Goal: Information Seeking & Learning: Learn about a topic

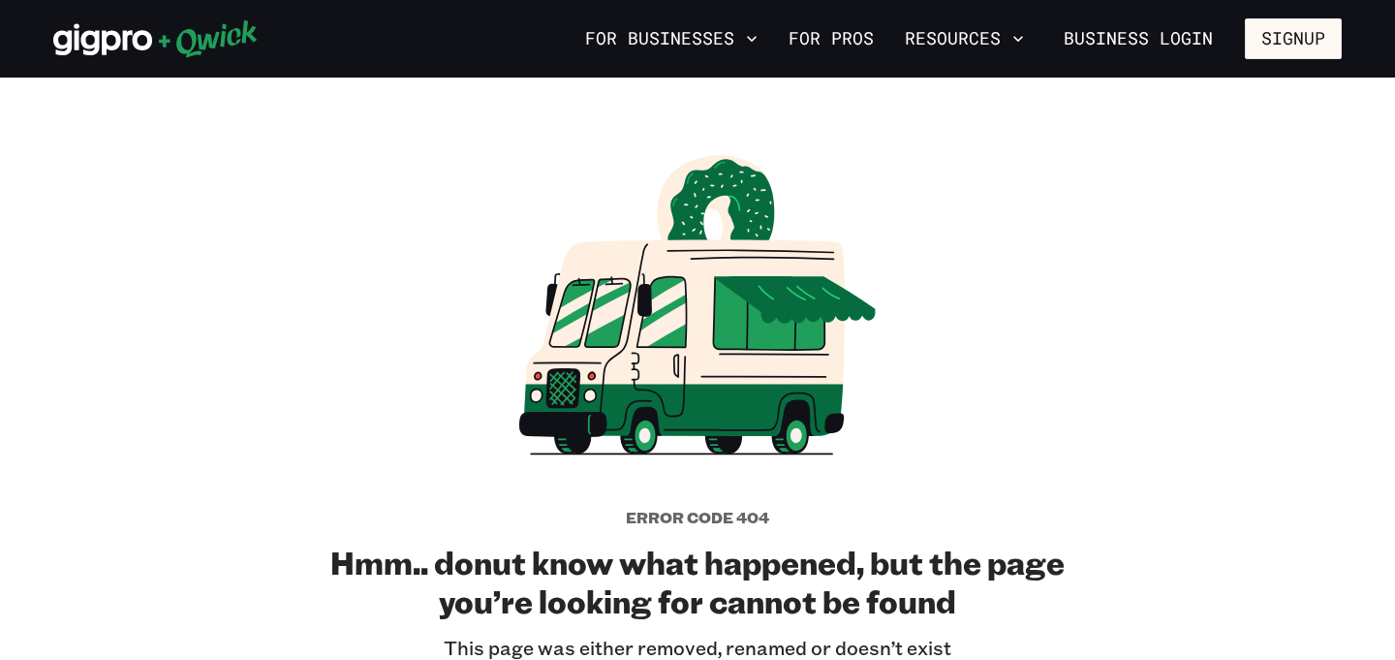
click at [176, 45] on icon at bounding box center [208, 39] width 98 height 38
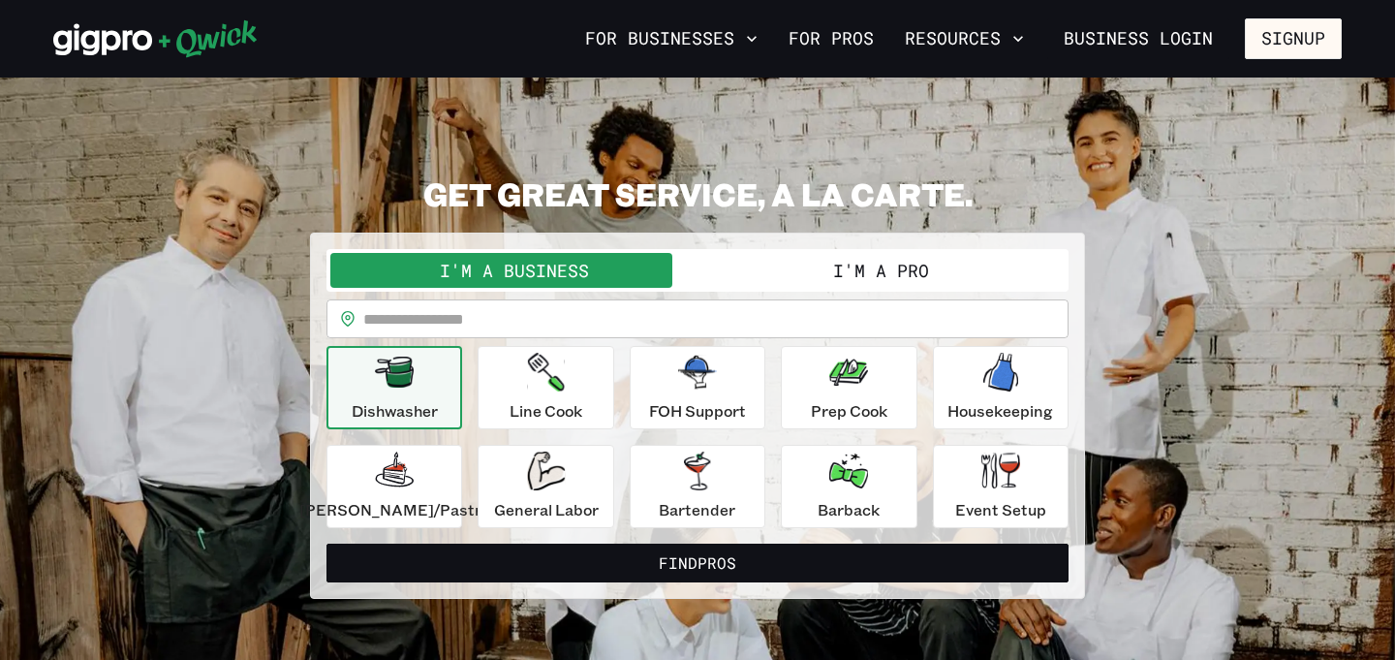
click at [795, 264] on button "I'm a Pro" at bounding box center [881, 270] width 367 height 35
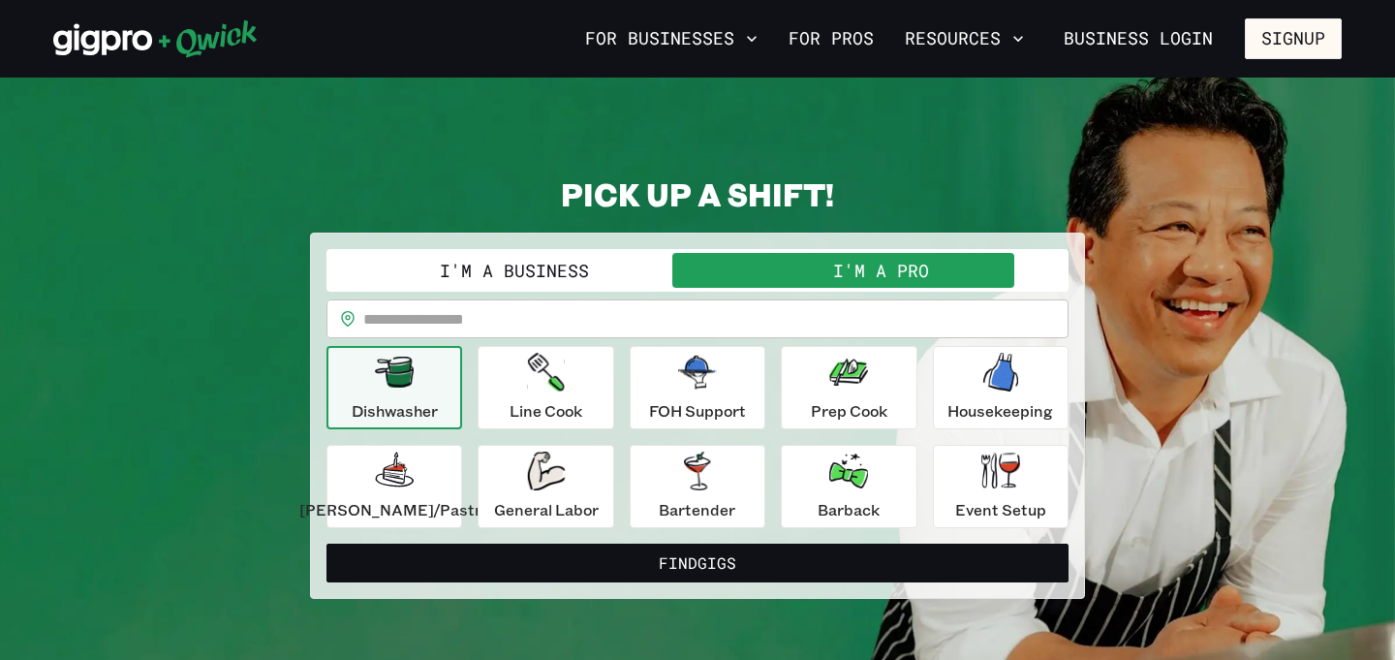
click at [652, 270] on button "I'm a Business" at bounding box center [513, 270] width 367 height 35
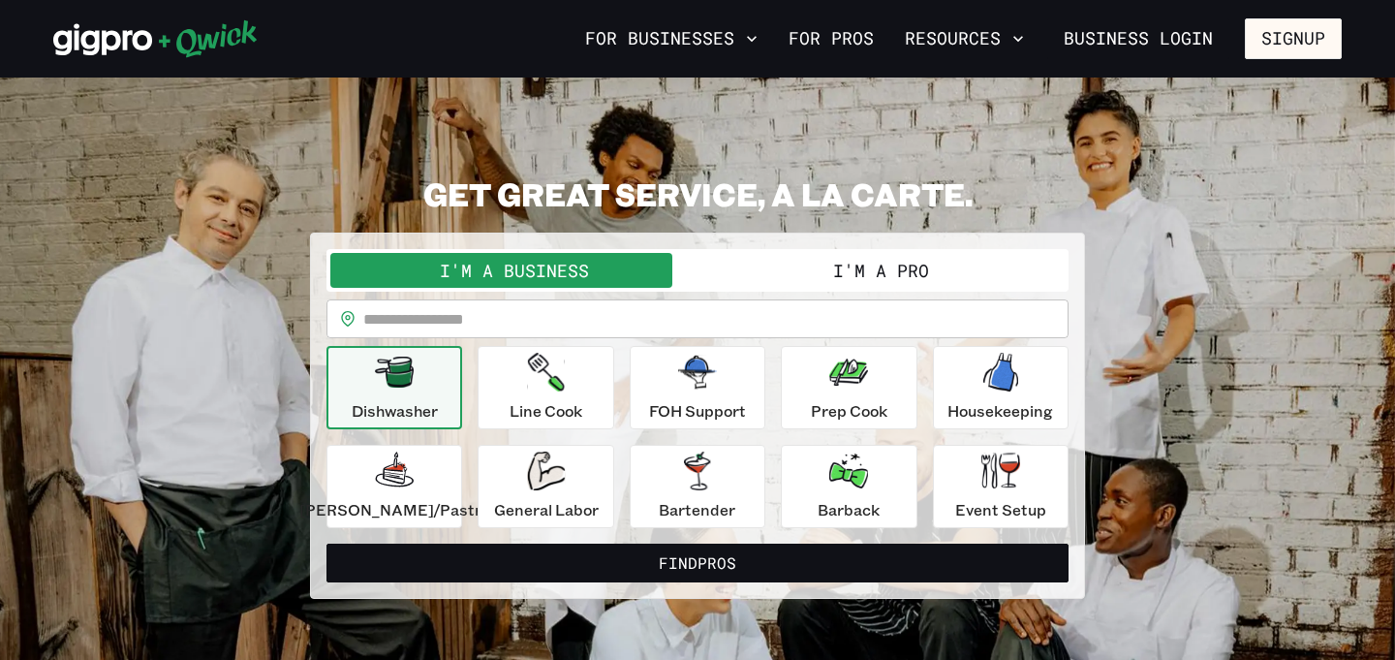
click at [780, 273] on button "I'm a Pro" at bounding box center [881, 270] width 367 height 35
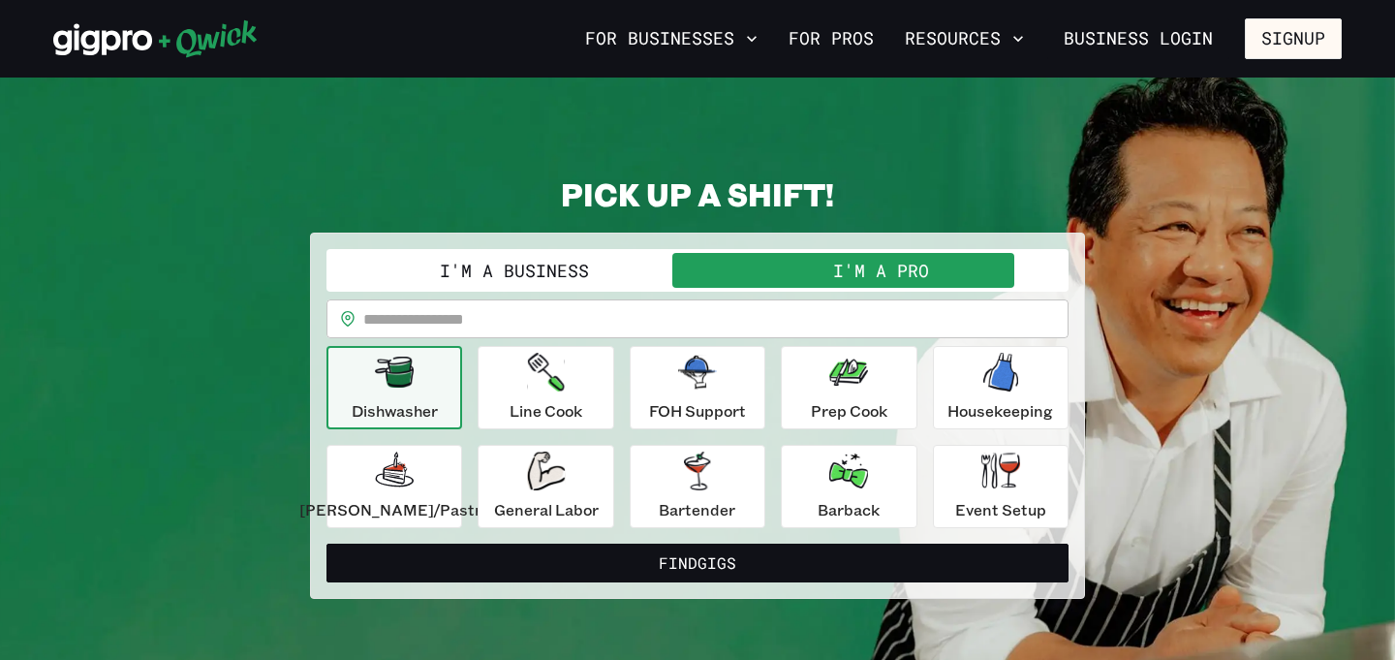
click at [654, 278] on button "I'm a Business" at bounding box center [513, 270] width 367 height 35
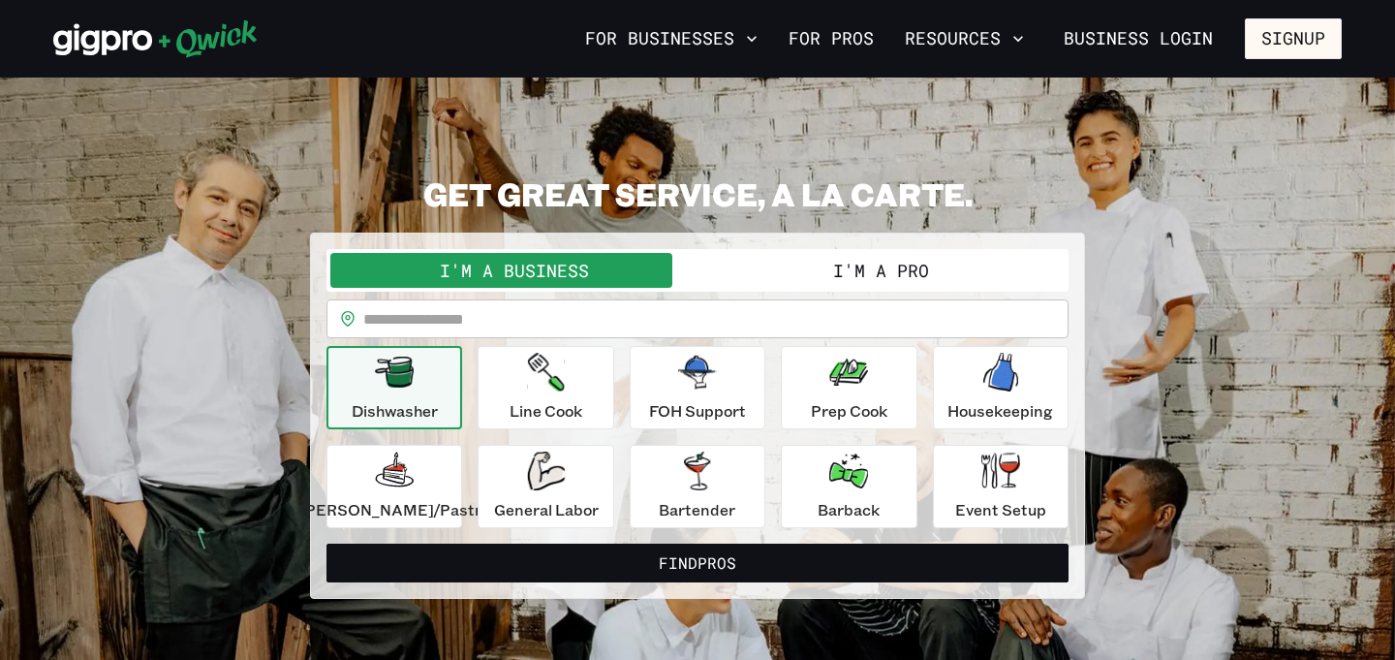
click at [434, 381] on div "Dishwasher" at bounding box center [395, 388] width 86 height 70
click at [565, 582] on div "**********" at bounding box center [697, 416] width 775 height 366
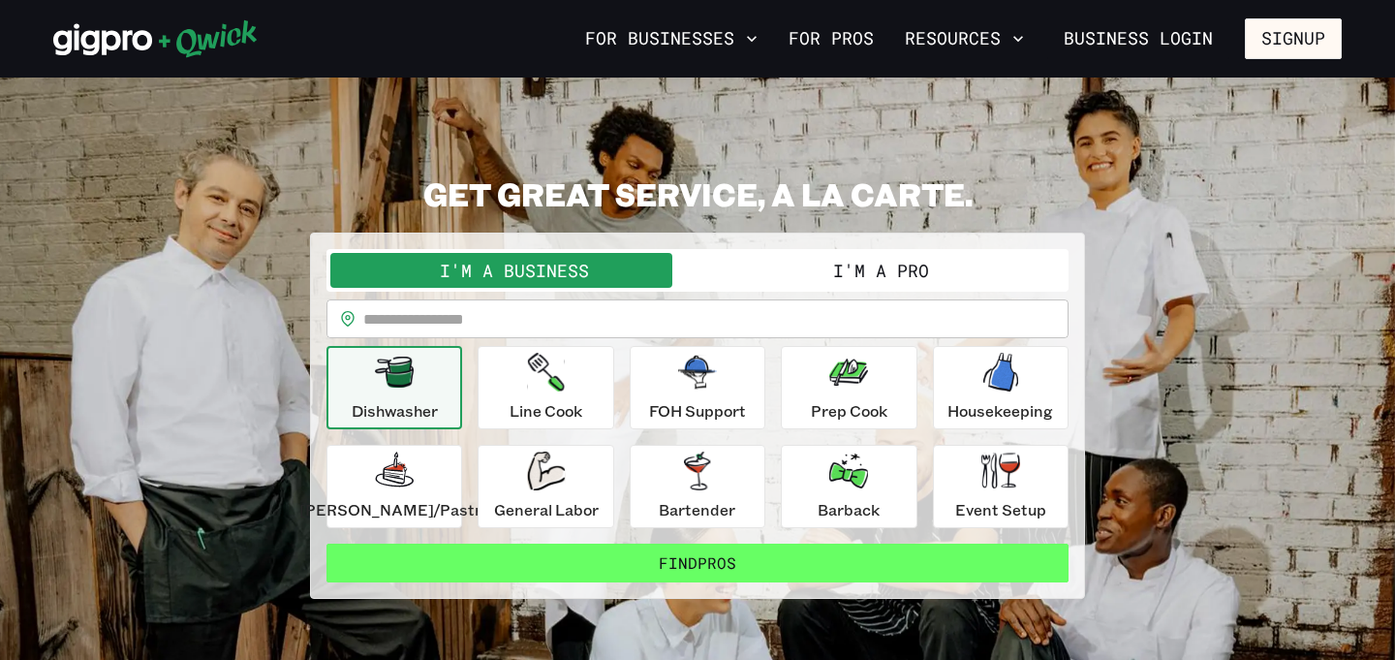
click at [564, 567] on button "Find Pros" at bounding box center [697, 563] width 742 height 39
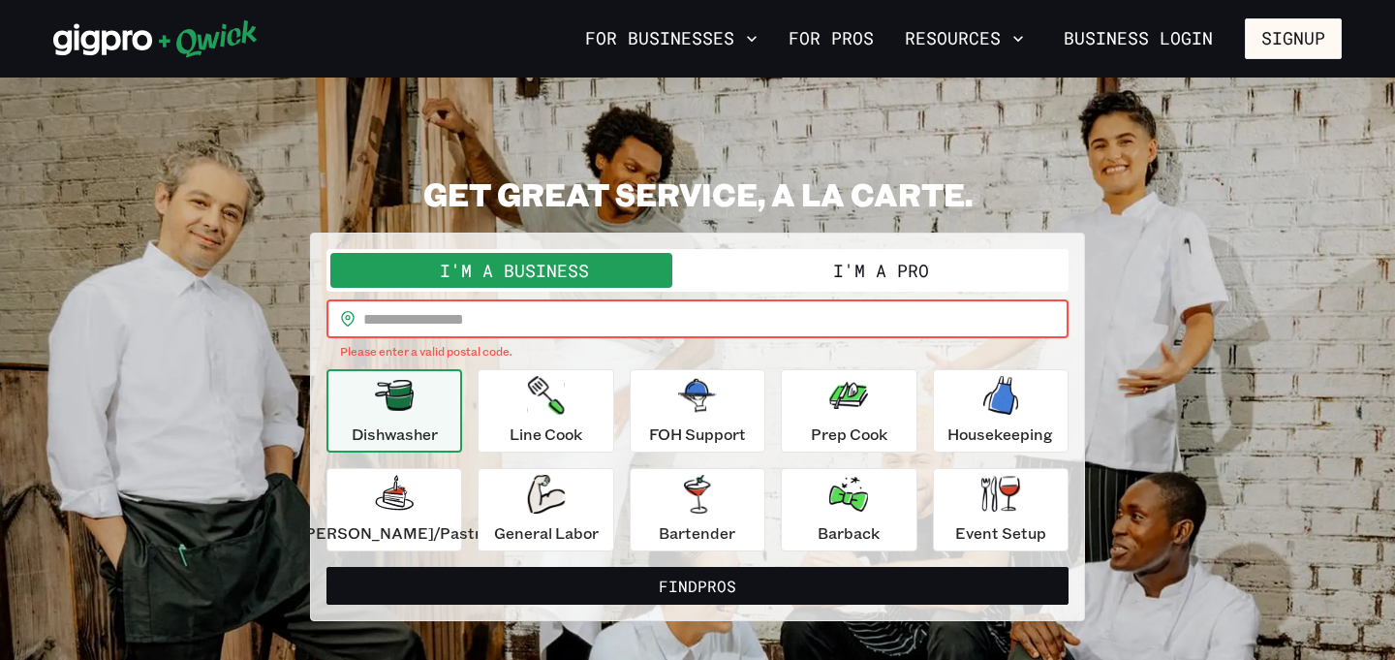
click at [494, 331] on input "text" at bounding box center [715, 318] width 705 height 39
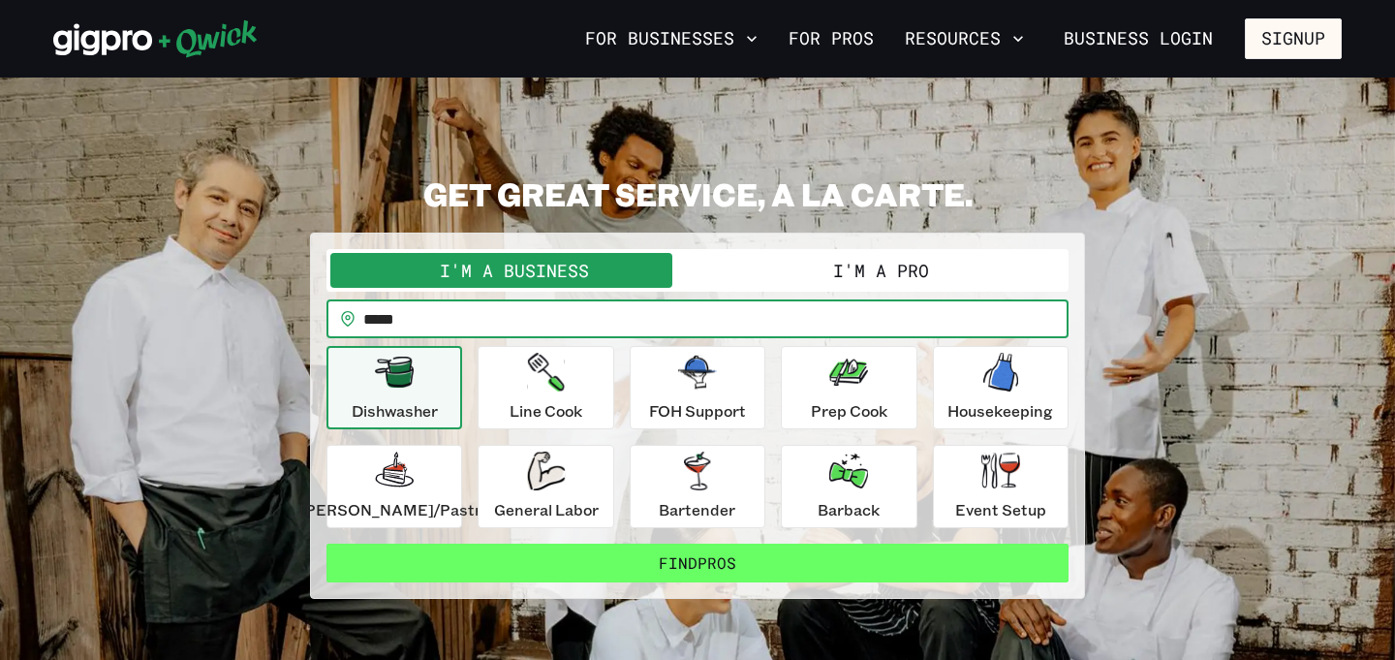
click at [506, 571] on button "Find Pros" at bounding box center [697, 563] width 742 height 39
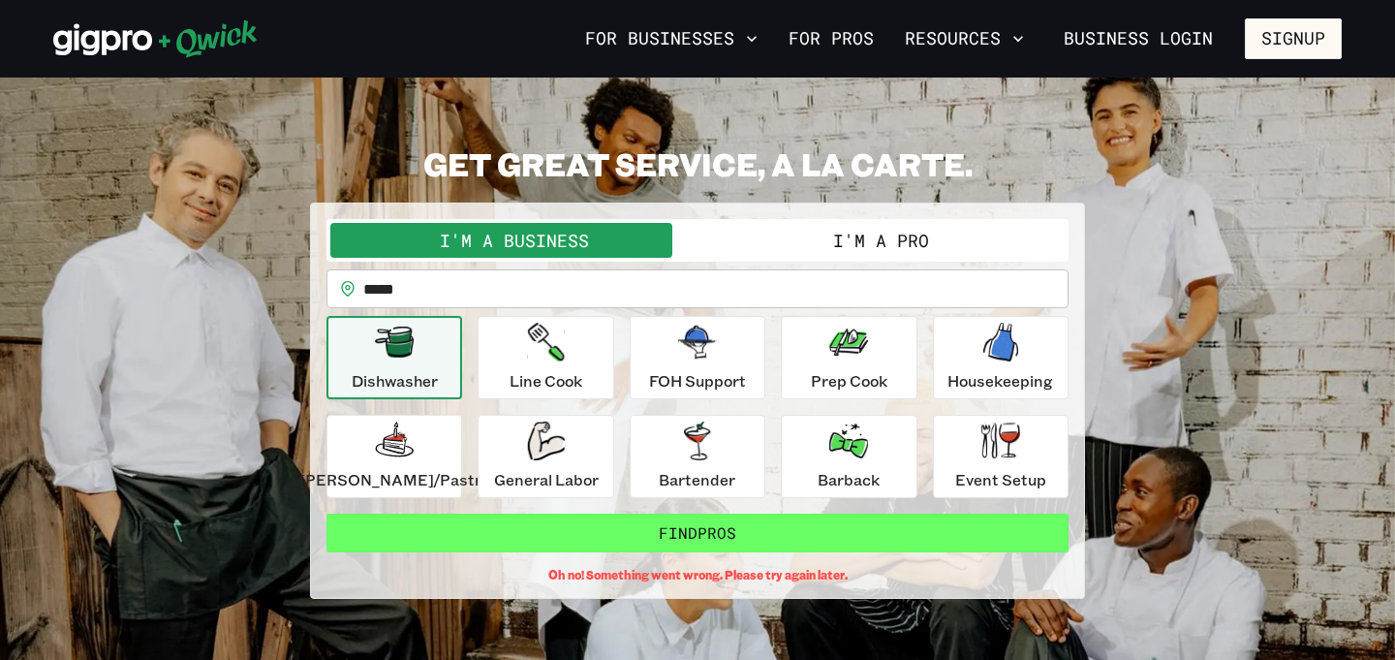
scroll to position [36, 0]
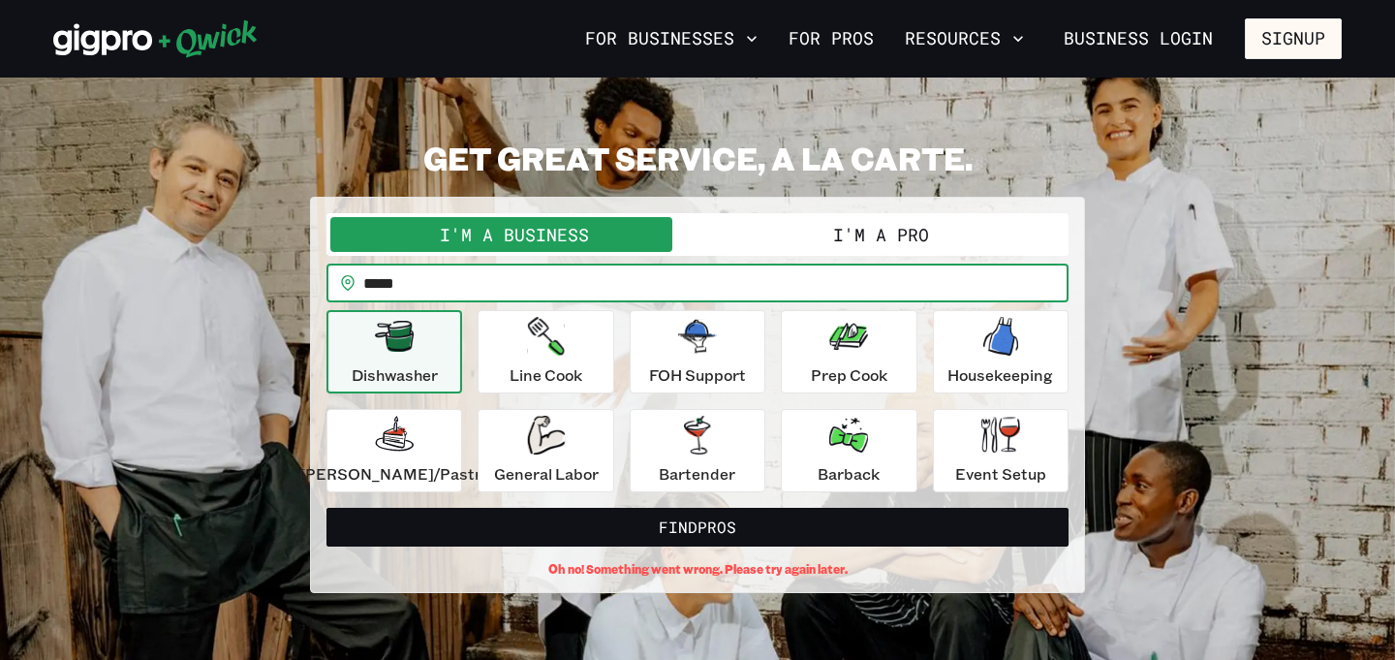
click at [445, 271] on input "*****" at bounding box center [715, 283] width 705 height 39
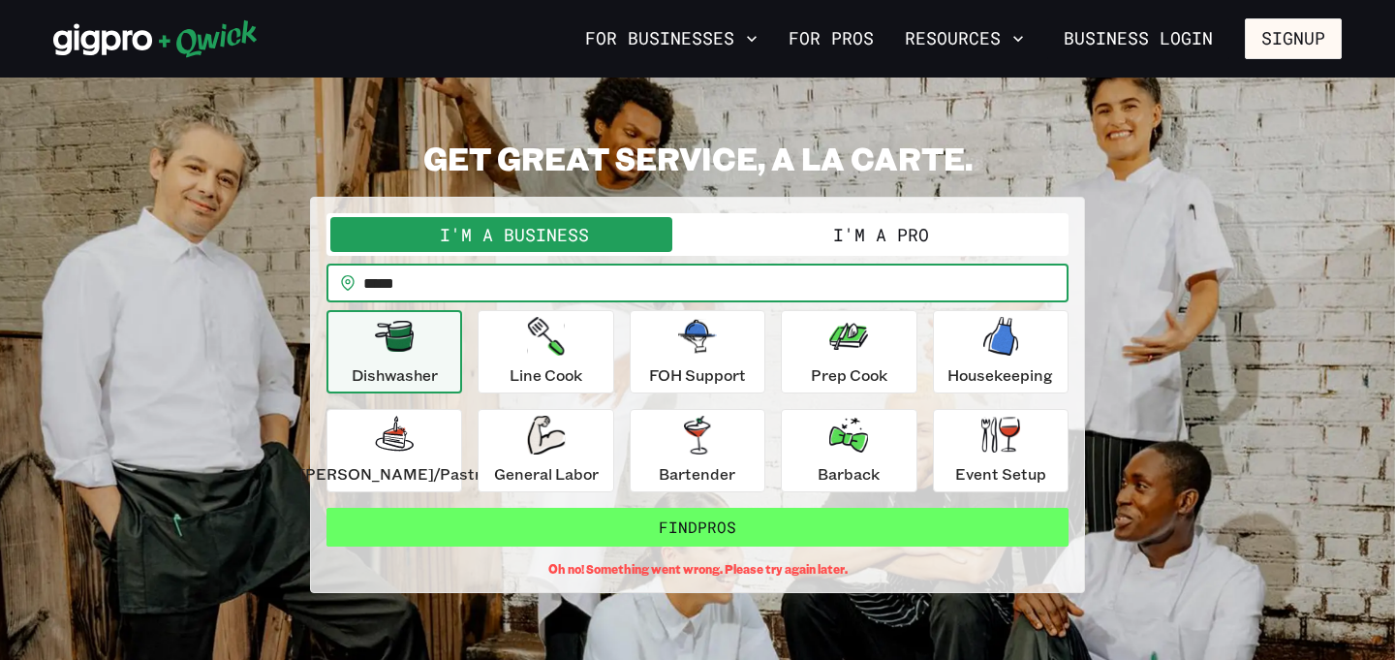
type input "*****"
click at [580, 529] on button "Find Pros" at bounding box center [697, 527] width 742 height 39
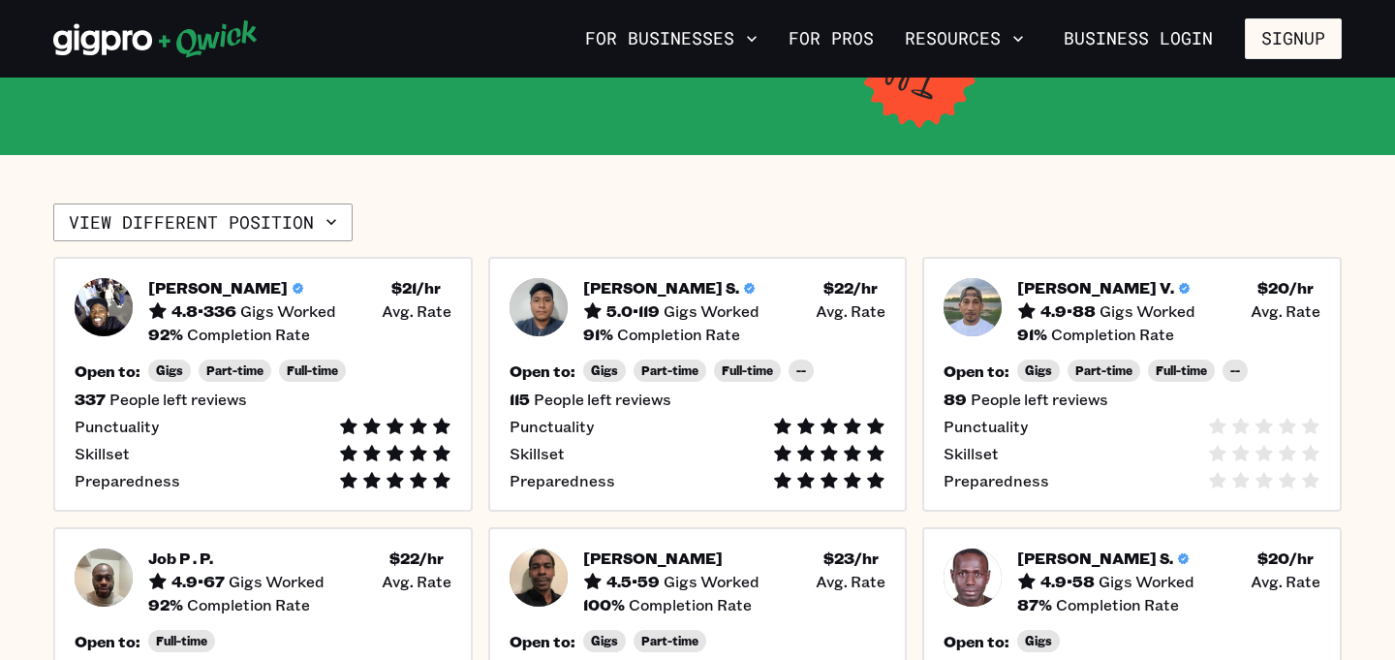
scroll to position [470, 0]
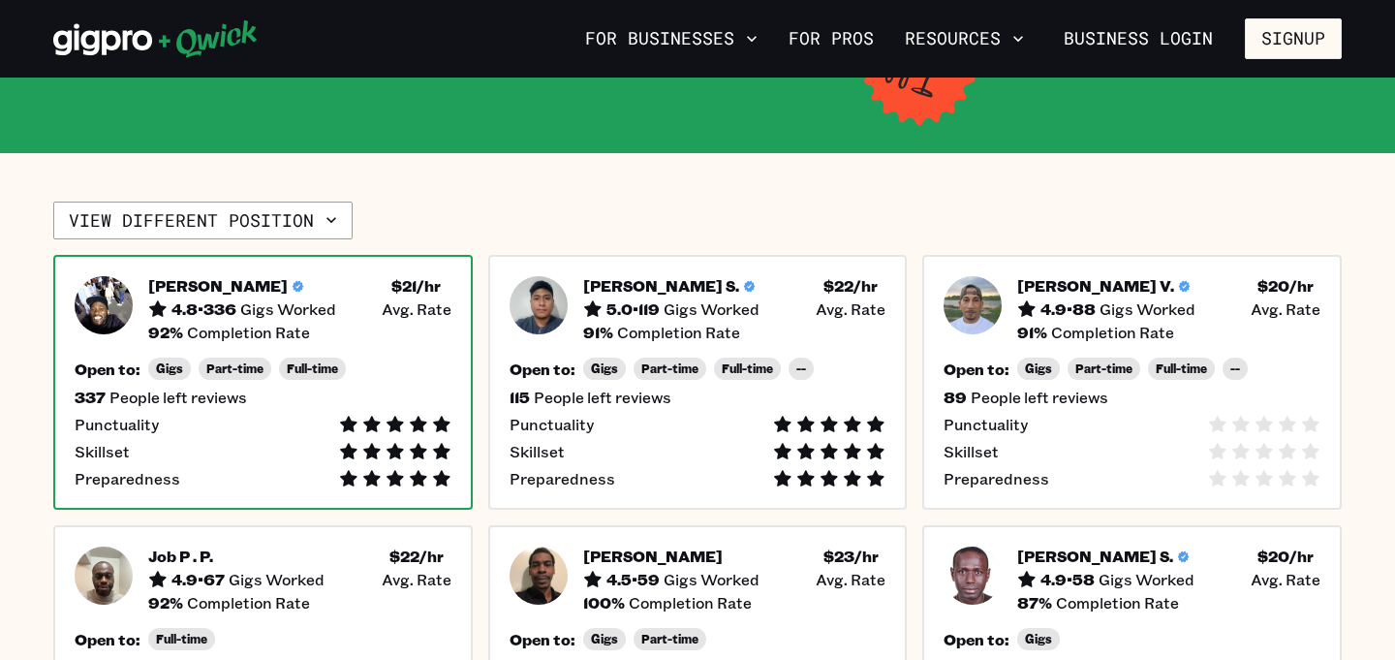
click at [290, 442] on div "Skillset" at bounding box center [263, 451] width 377 height 19
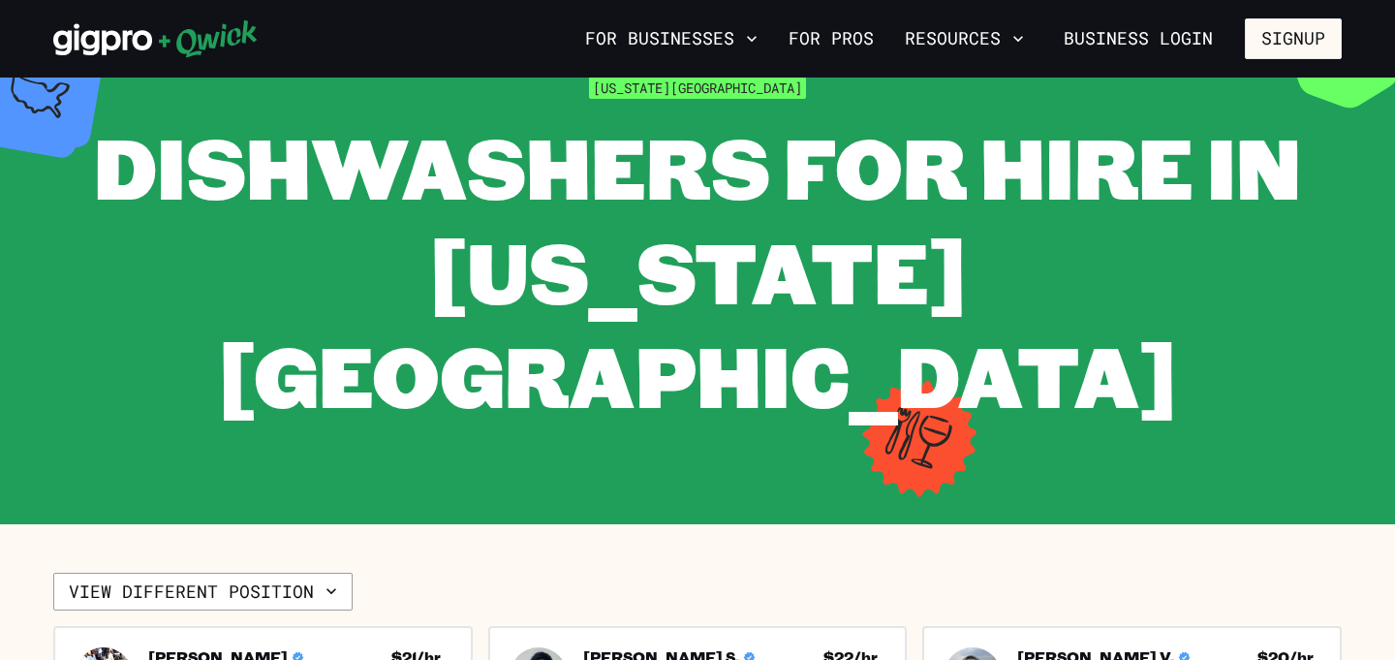
scroll to position [157, 0]
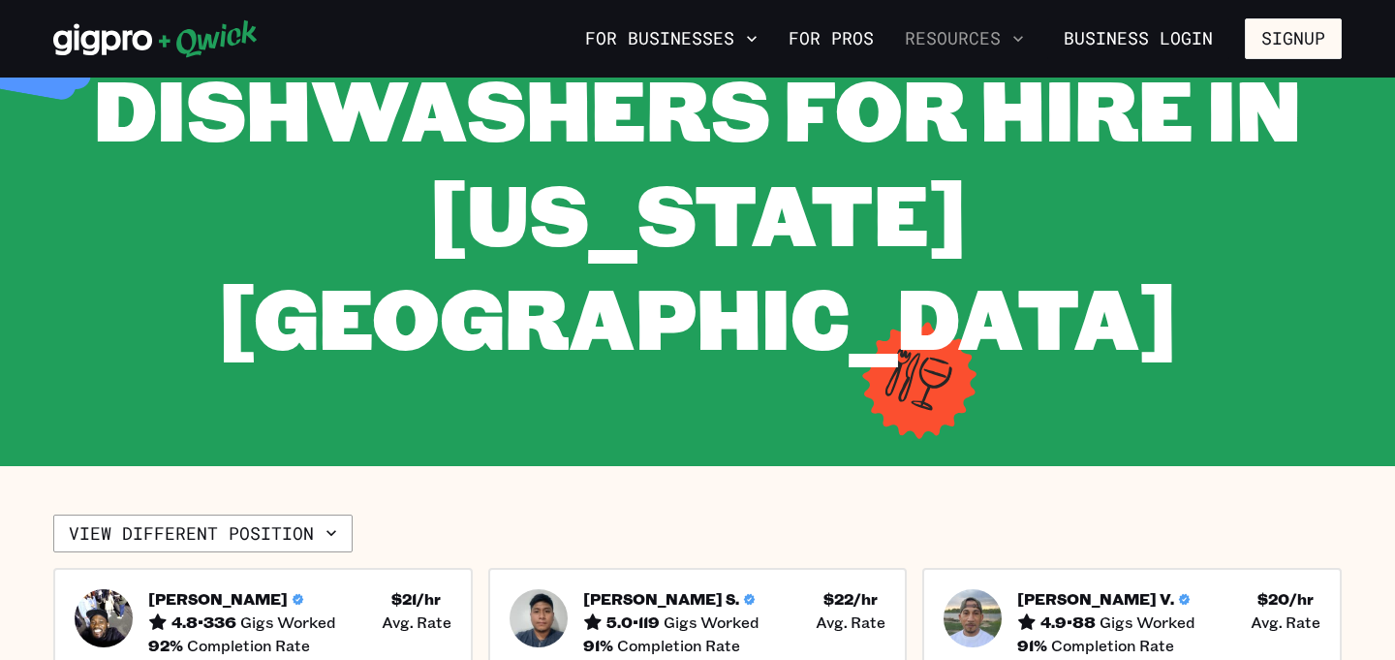
click at [1008, 39] on button "Resources" at bounding box center [964, 38] width 135 height 33
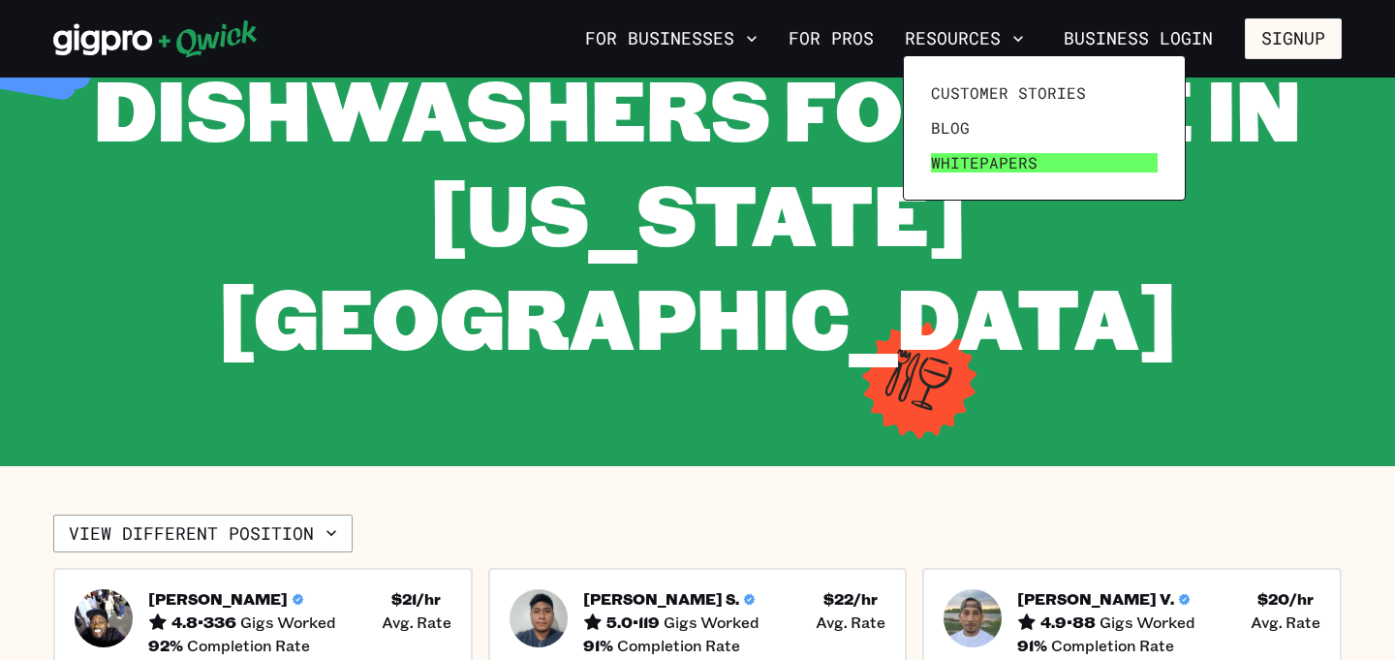
click at [975, 155] on span "Whitepapers" at bounding box center [984, 162] width 107 height 19
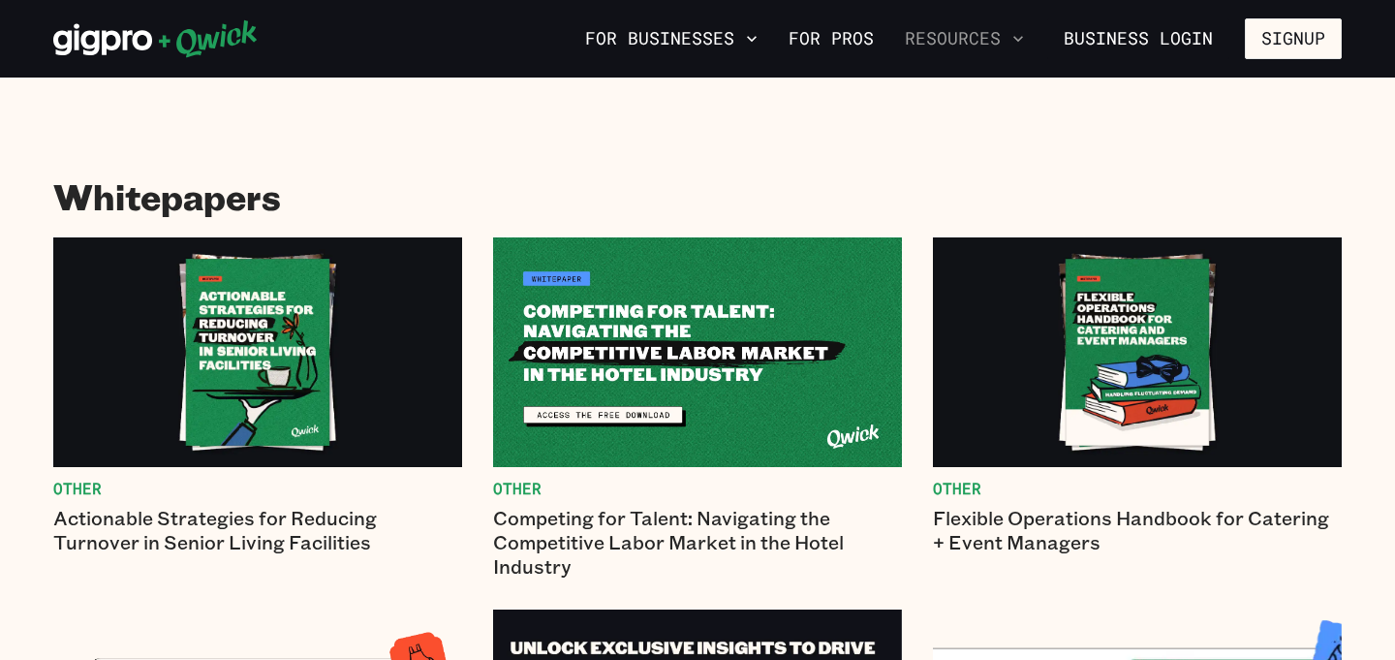
click at [978, 48] on button "Resources" at bounding box center [964, 38] width 135 height 33
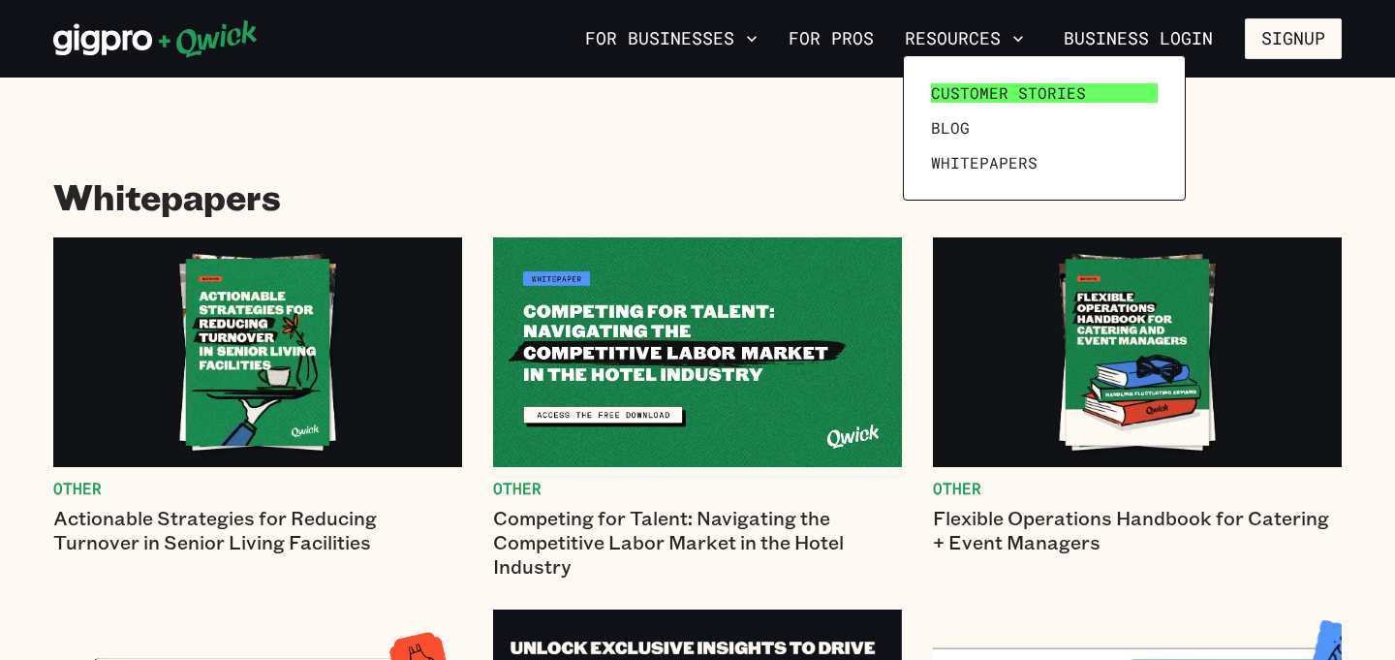
click at [989, 100] on span "Customer stories" at bounding box center [1008, 92] width 155 height 19
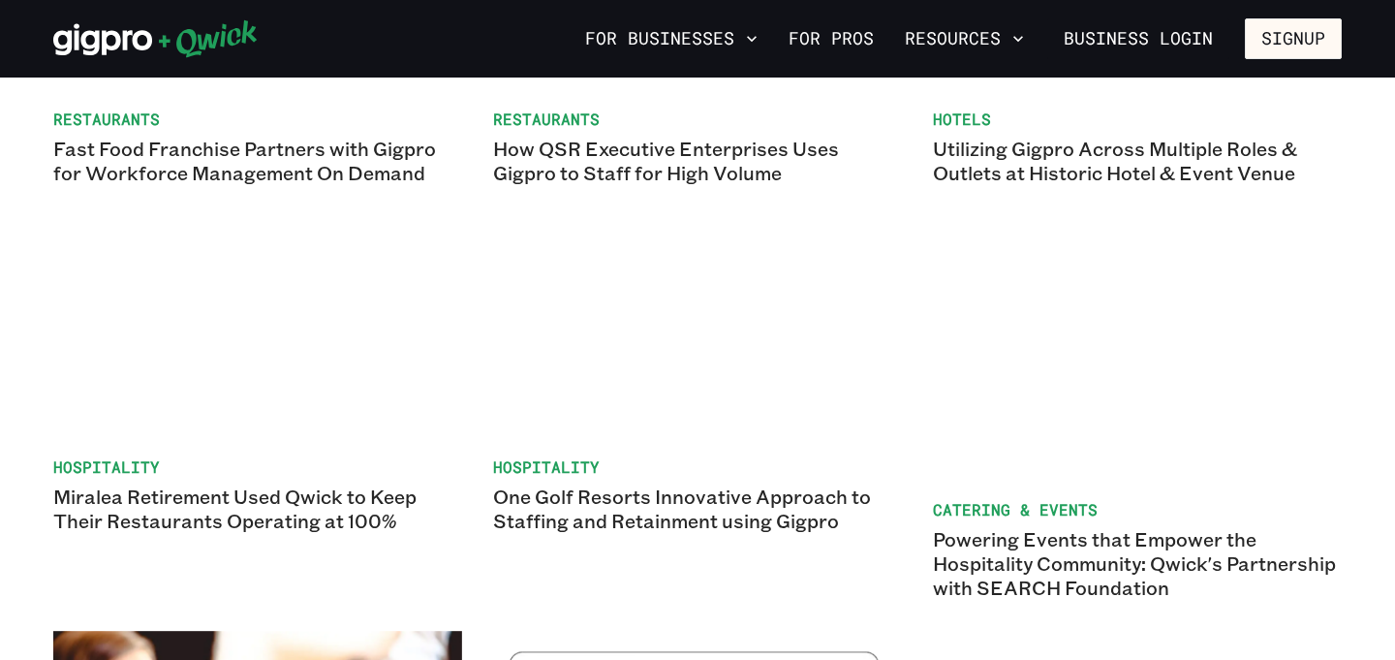
scroll to position [1080, 0]
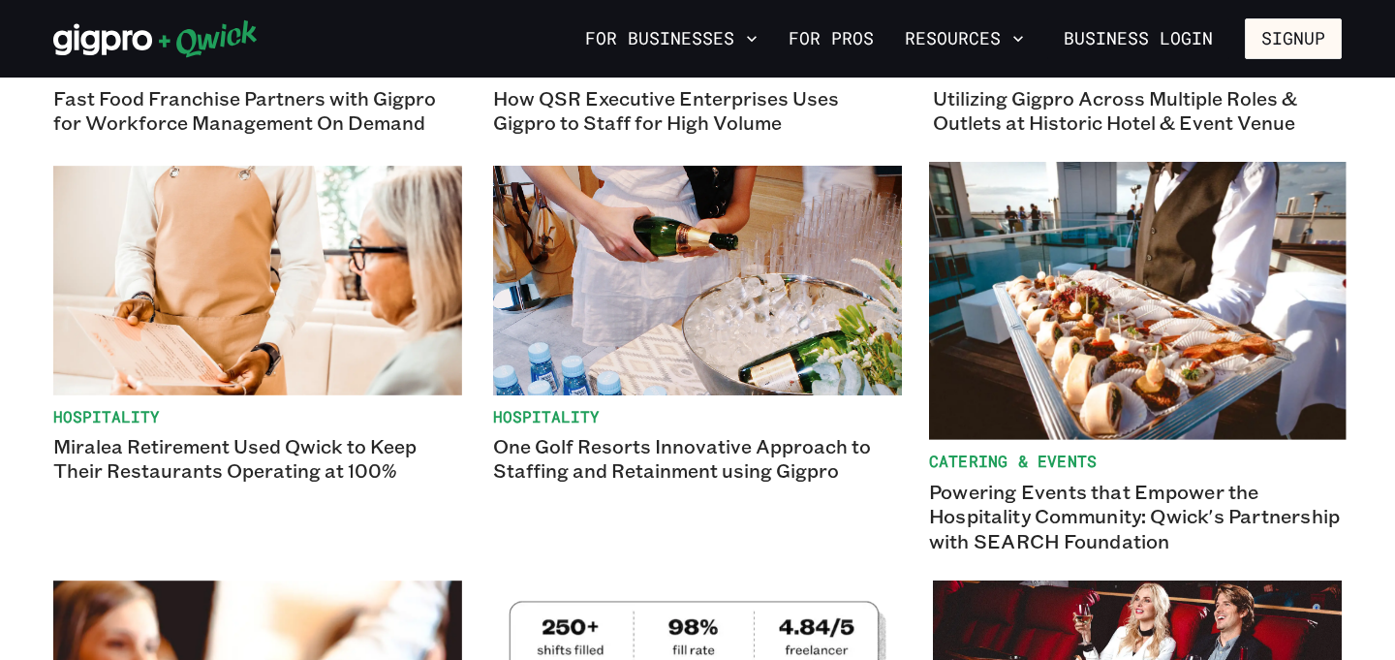
click at [995, 338] on img at bounding box center [1137, 301] width 417 height 278
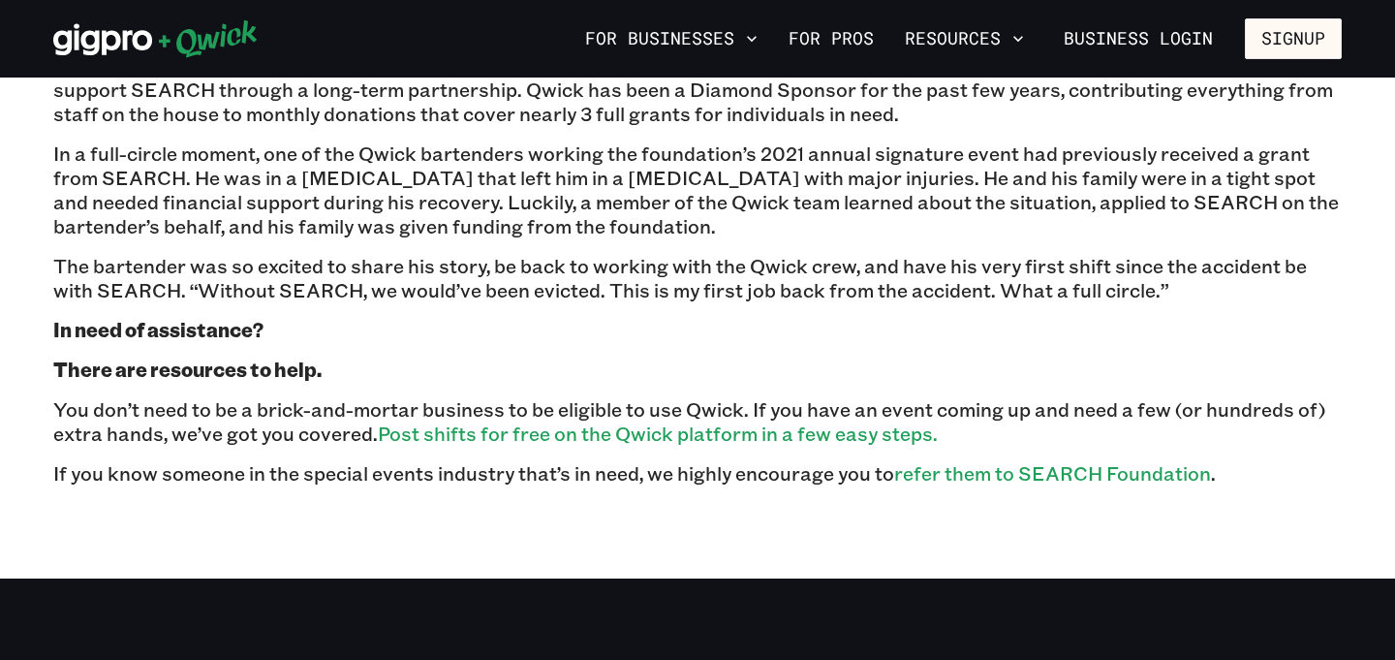
scroll to position [2619, 0]
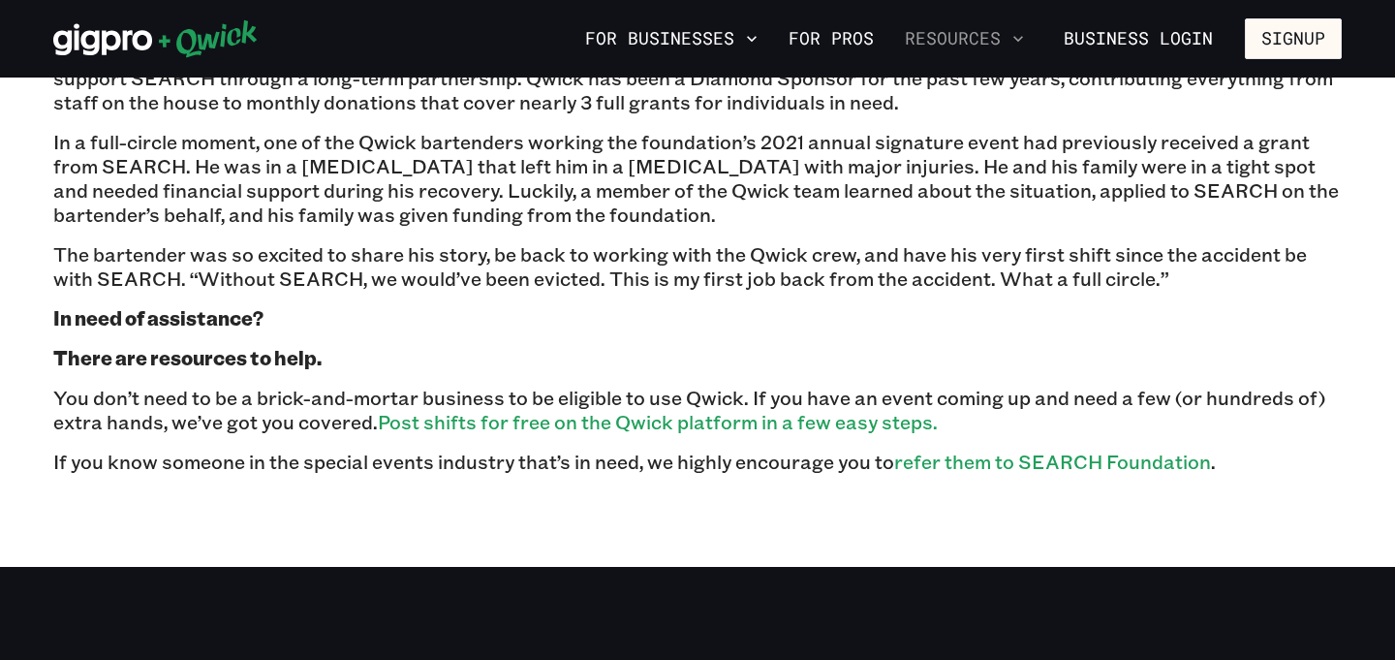
click at [993, 38] on button "Resources" at bounding box center [964, 38] width 135 height 33
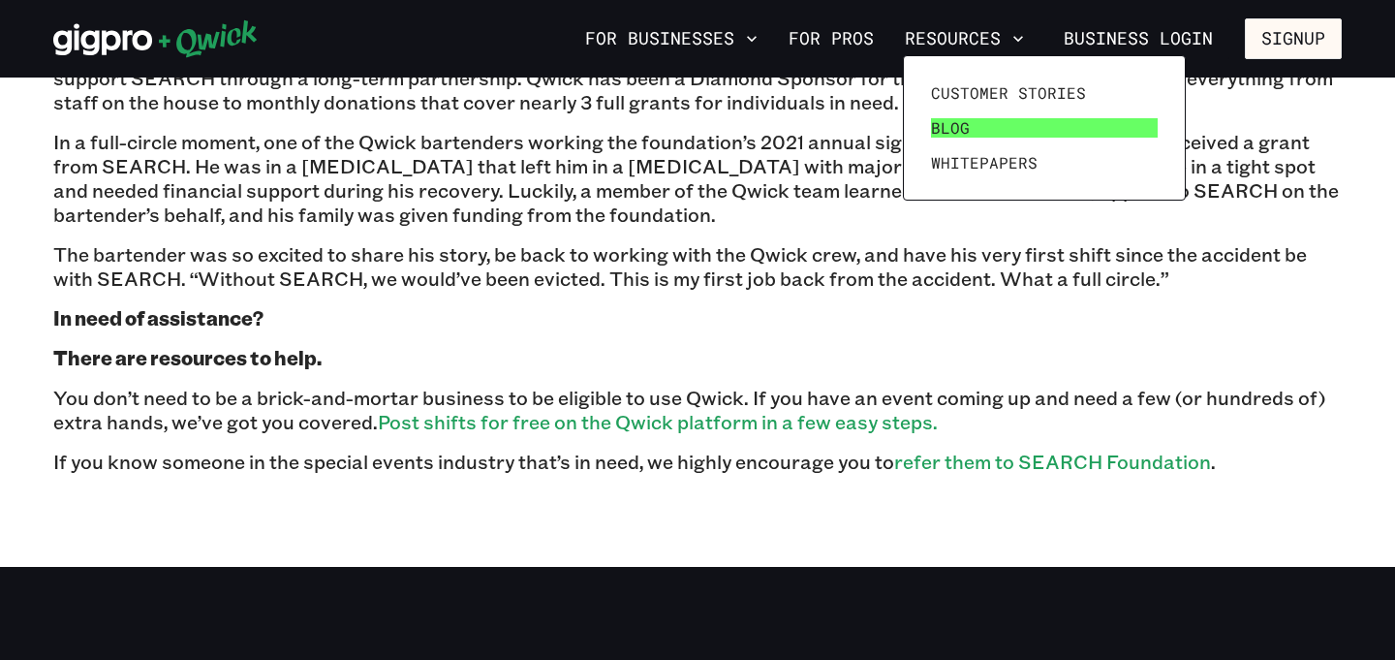
click at [964, 127] on span "Blog" at bounding box center [950, 127] width 39 height 19
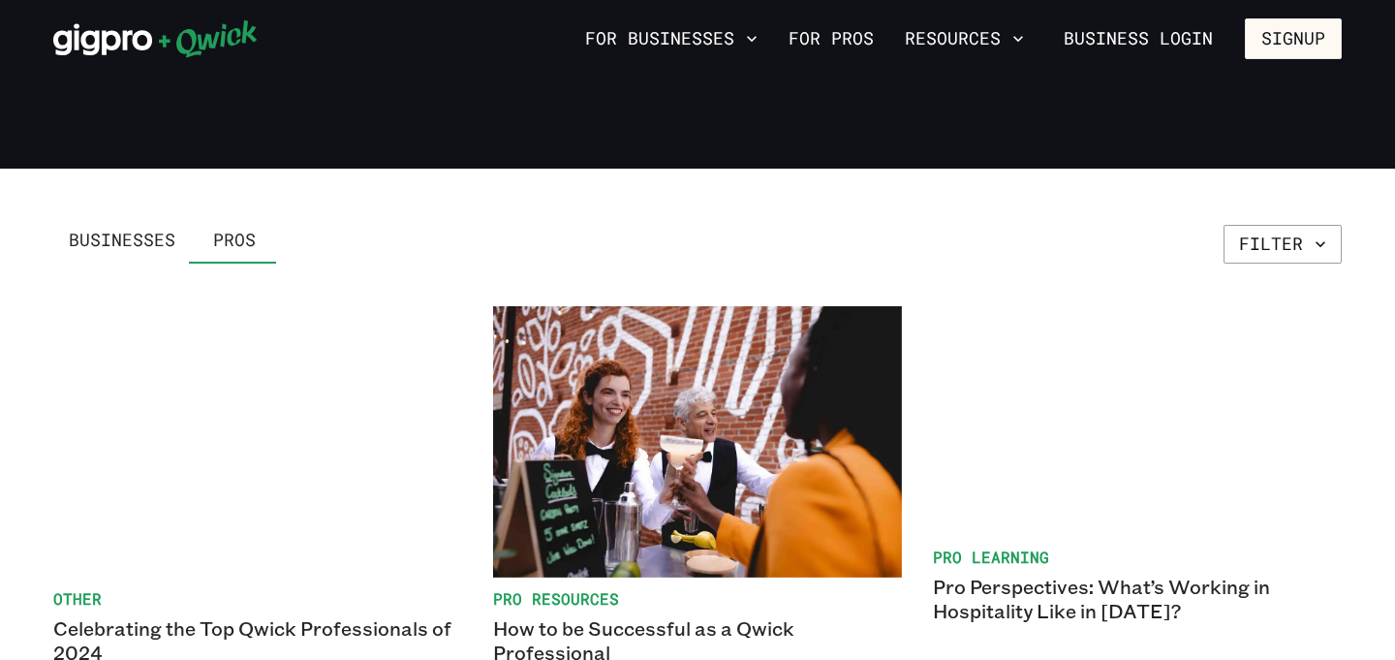
scroll to position [201, 0]
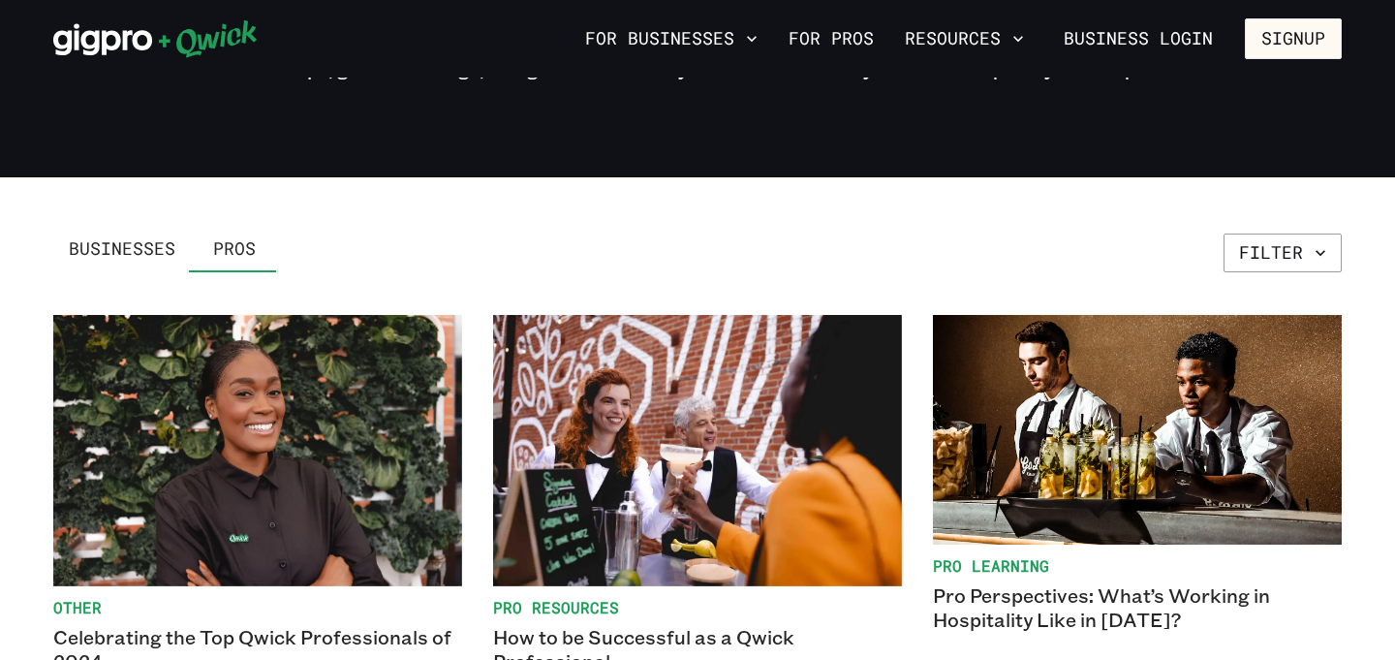
click at [119, 249] on span "Businesses" at bounding box center [122, 248] width 107 height 21
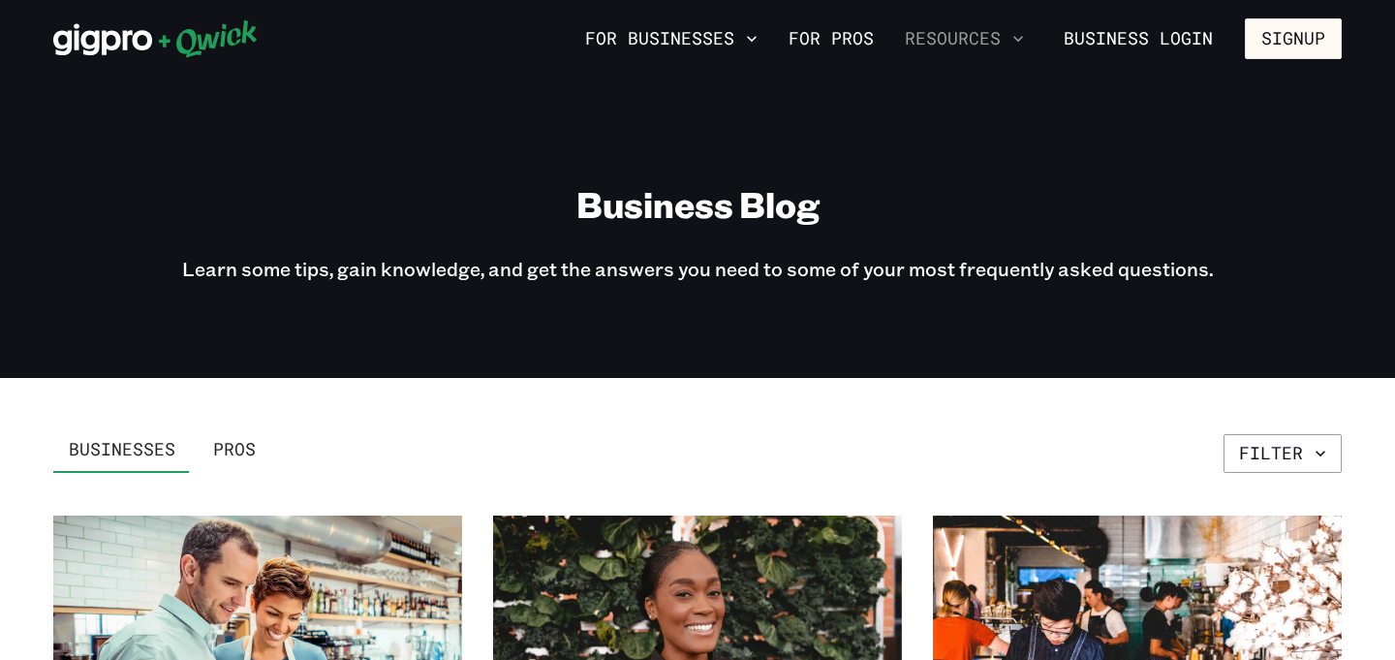
click at [960, 49] on button "Resources" at bounding box center [964, 38] width 135 height 33
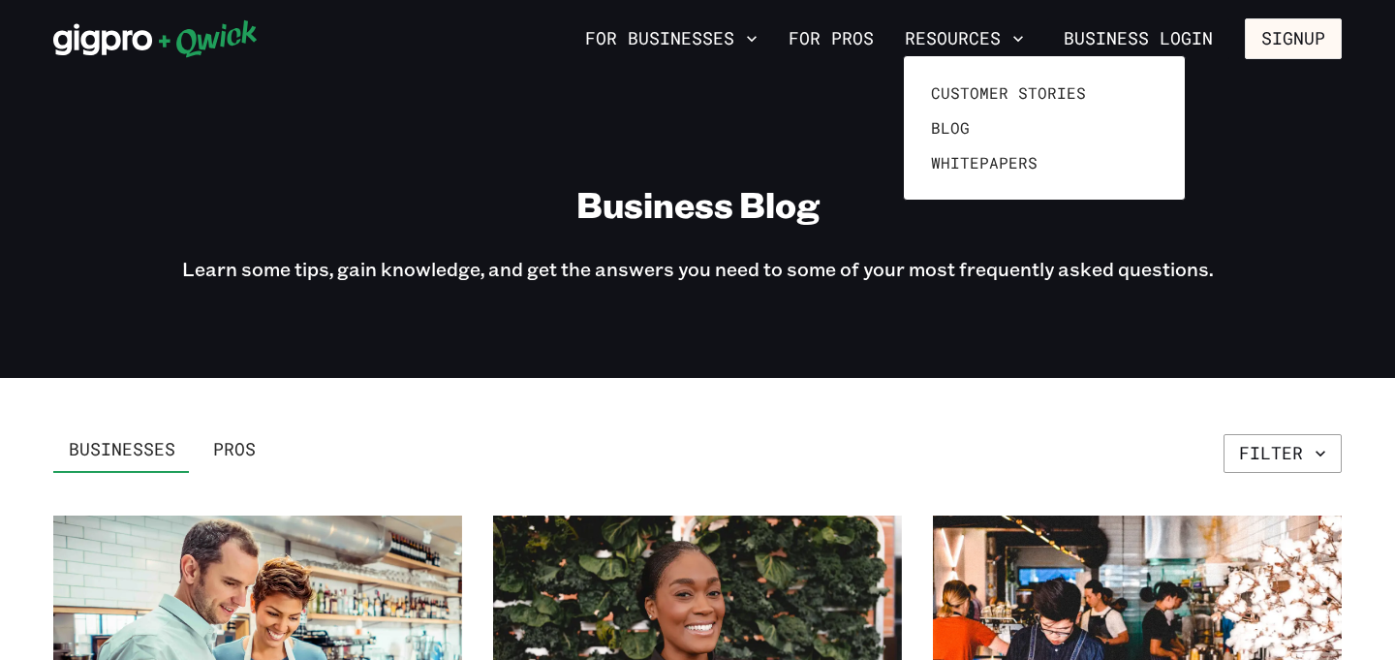
click at [851, 42] on div at bounding box center [697, 330] width 1395 height 660
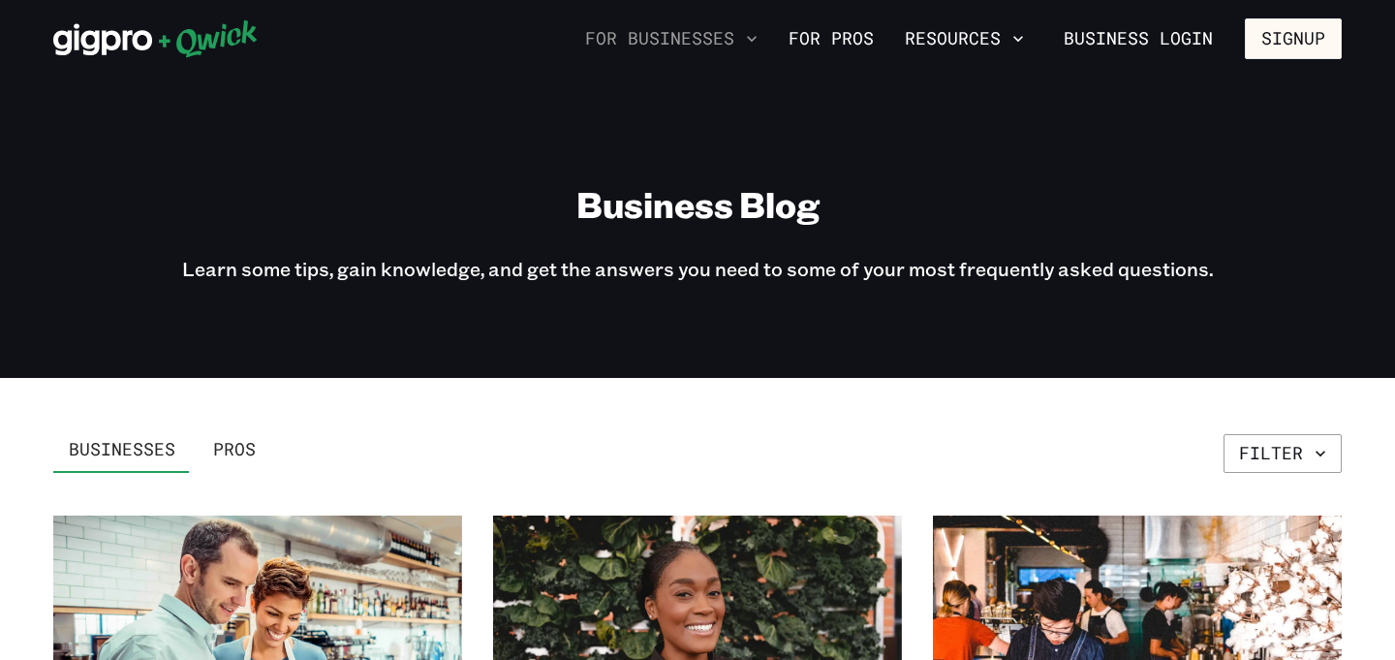
click at [704, 41] on button "For Businesses" at bounding box center [671, 38] width 188 height 33
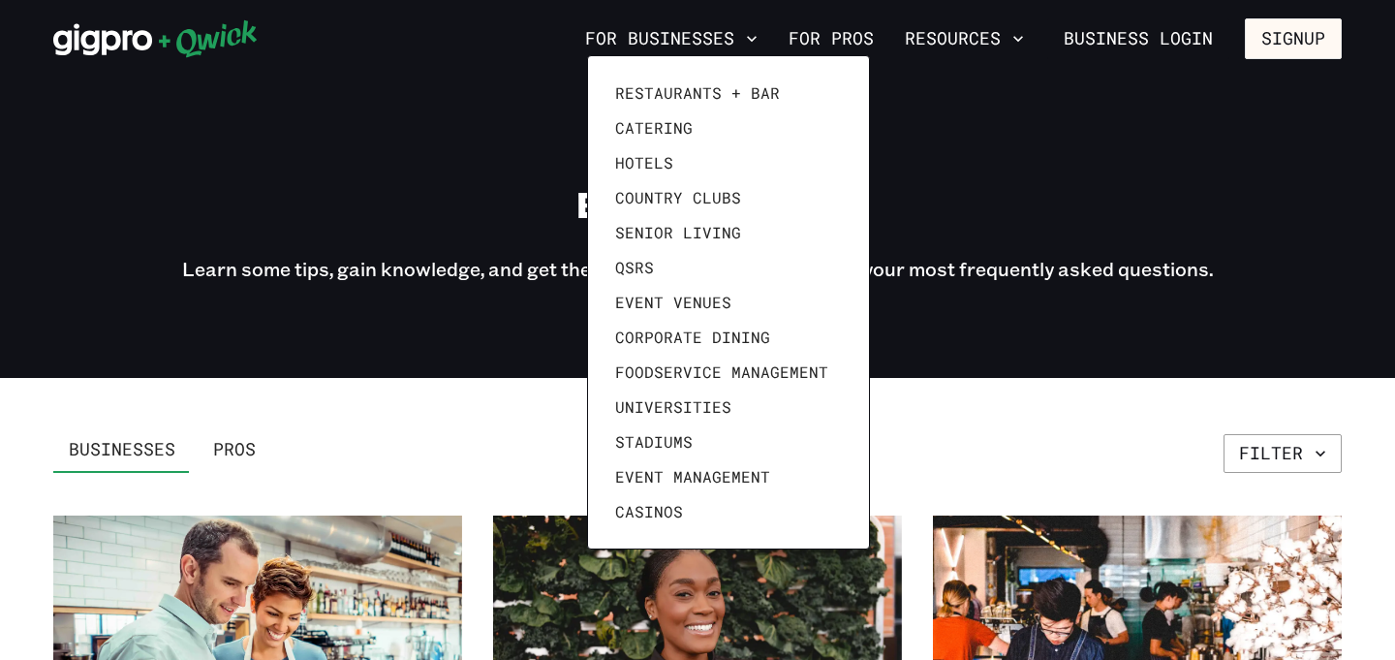
click at [904, 191] on div at bounding box center [697, 330] width 1395 height 660
